Goal: Transaction & Acquisition: Purchase product/service

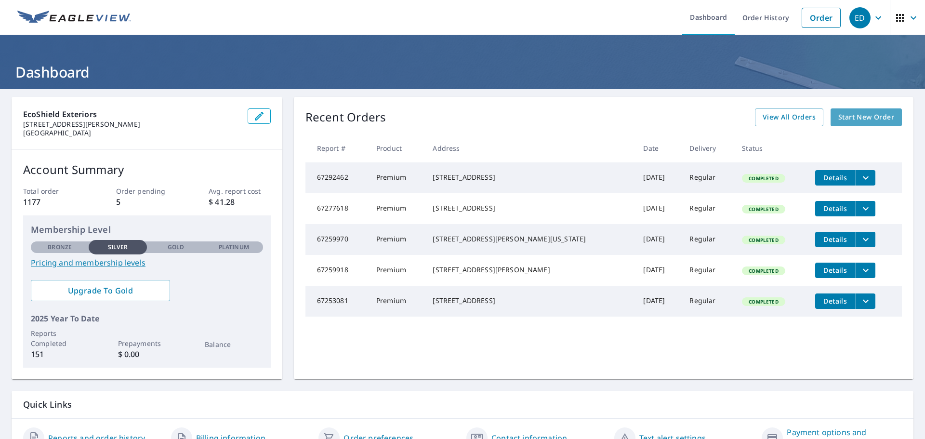
click at [868, 117] on span "Start New Order" at bounding box center [866, 117] width 56 height 12
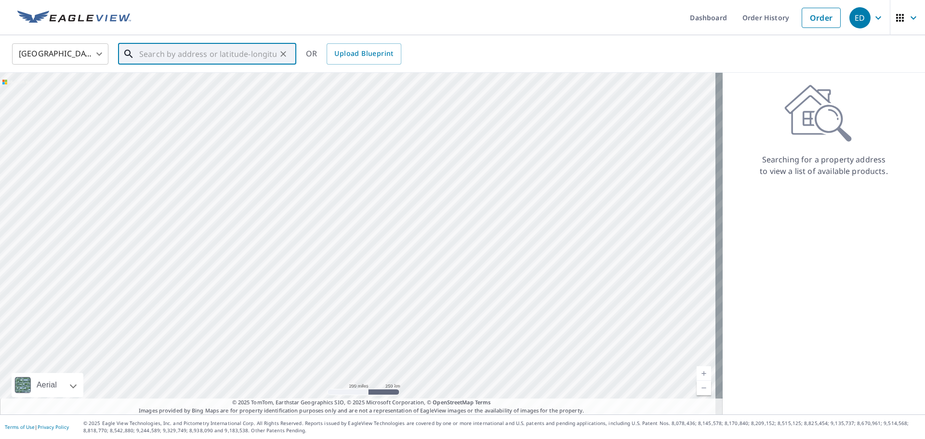
paste input "[STREET_ADDRESS][PERSON_NAME]"
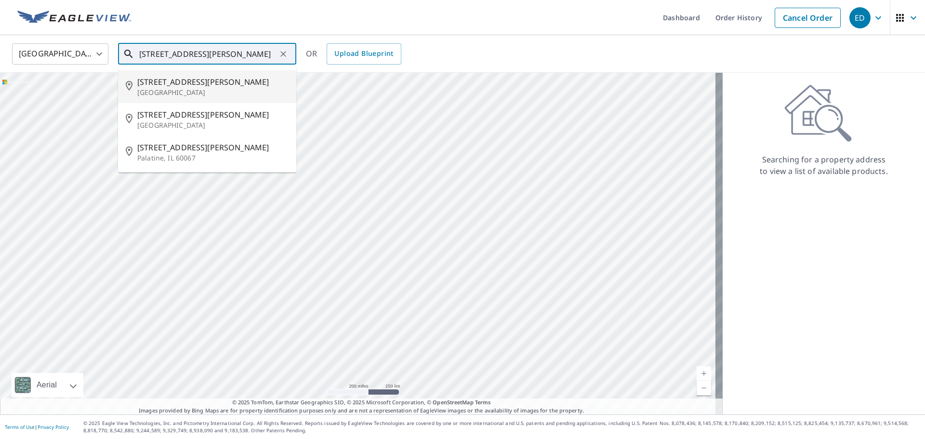
click at [214, 83] on span "[STREET_ADDRESS][PERSON_NAME]" at bounding box center [212, 82] width 151 height 12
type input "[STREET_ADDRESS][PERSON_NAME]"
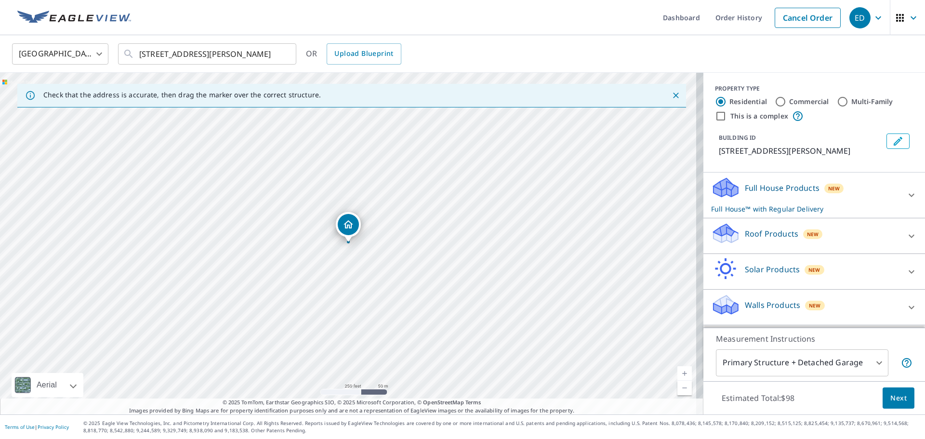
click at [748, 232] on p "Roof Products" at bounding box center [771, 234] width 53 height 12
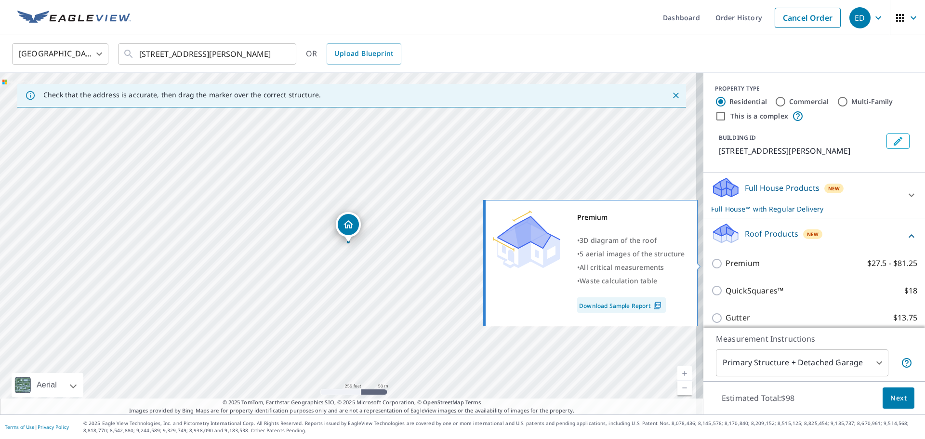
click at [711, 262] on input "Premium $27.5 - $81.25" at bounding box center [718, 264] width 14 height 12
checkbox input "true"
checkbox input "false"
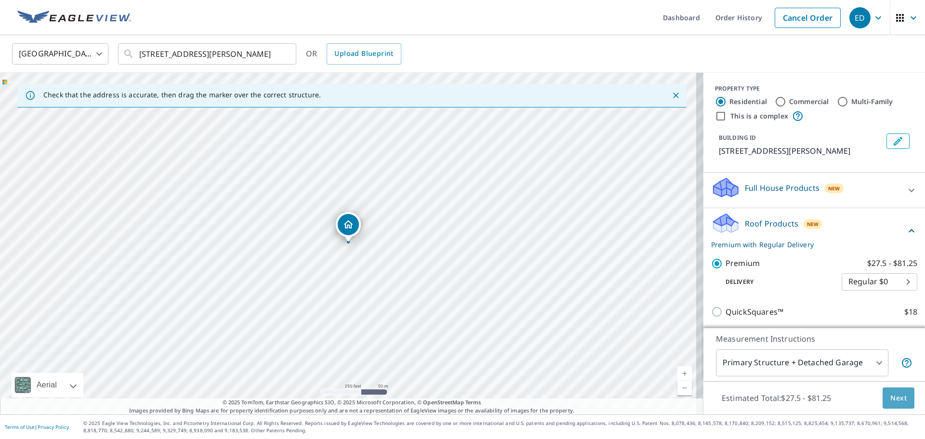
click at [898, 395] on span "Next" at bounding box center [898, 398] width 16 height 12
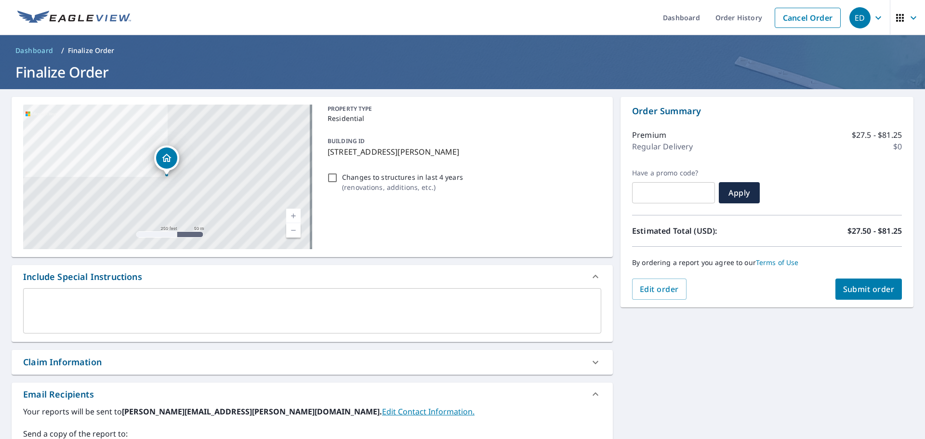
click at [330, 174] on input "Changes to structures in last 4 years ( renovations, additions, etc. )" at bounding box center [333, 178] width 12 height 12
checkbox input "true"
click at [843, 290] on span "Submit order" at bounding box center [869, 289] width 52 height 11
